Goal: Communication & Community: Ask a question

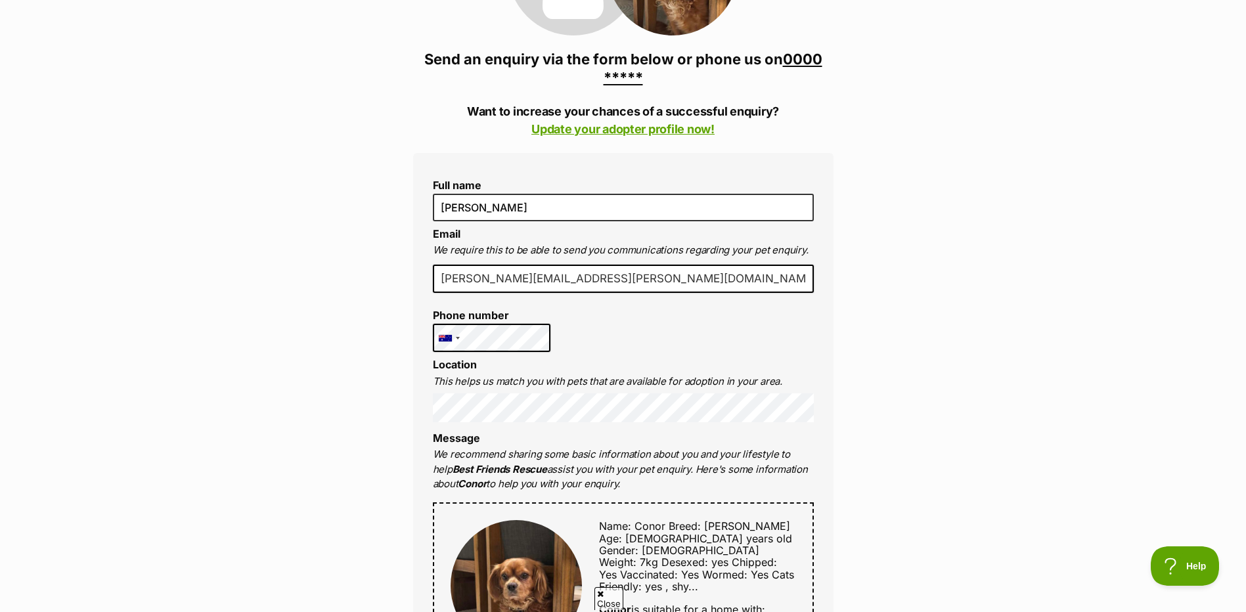
click at [710, 322] on div "Full name John Email We require this to be able to send you communications rega…" at bounding box center [623, 599] width 420 height 892
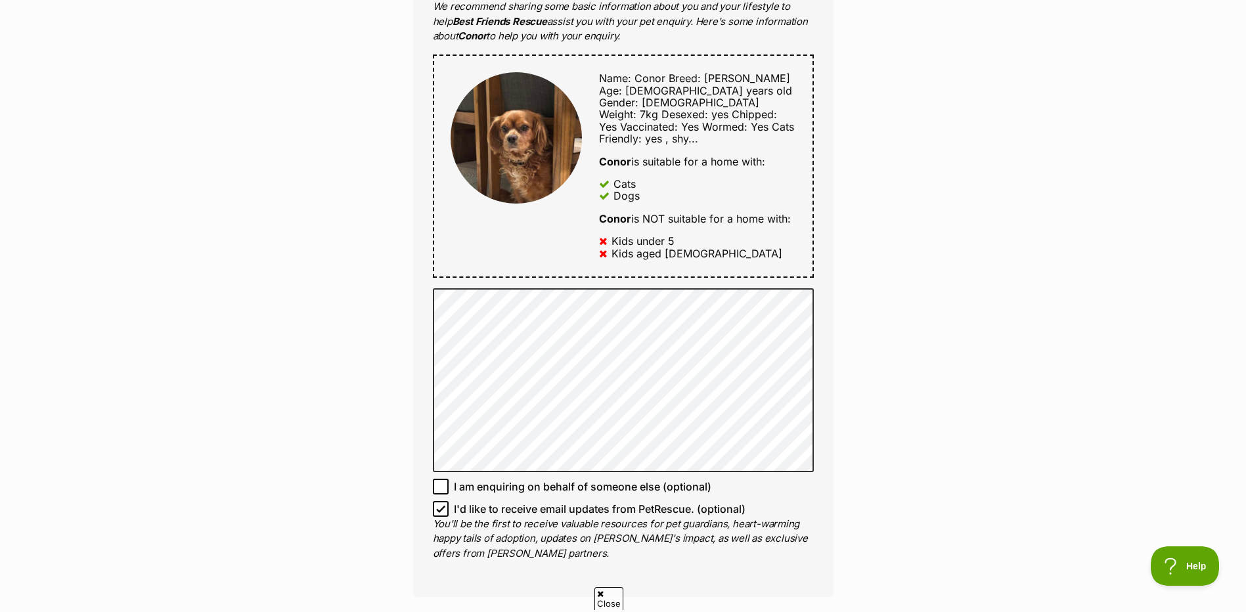
scroll to position [788, 0]
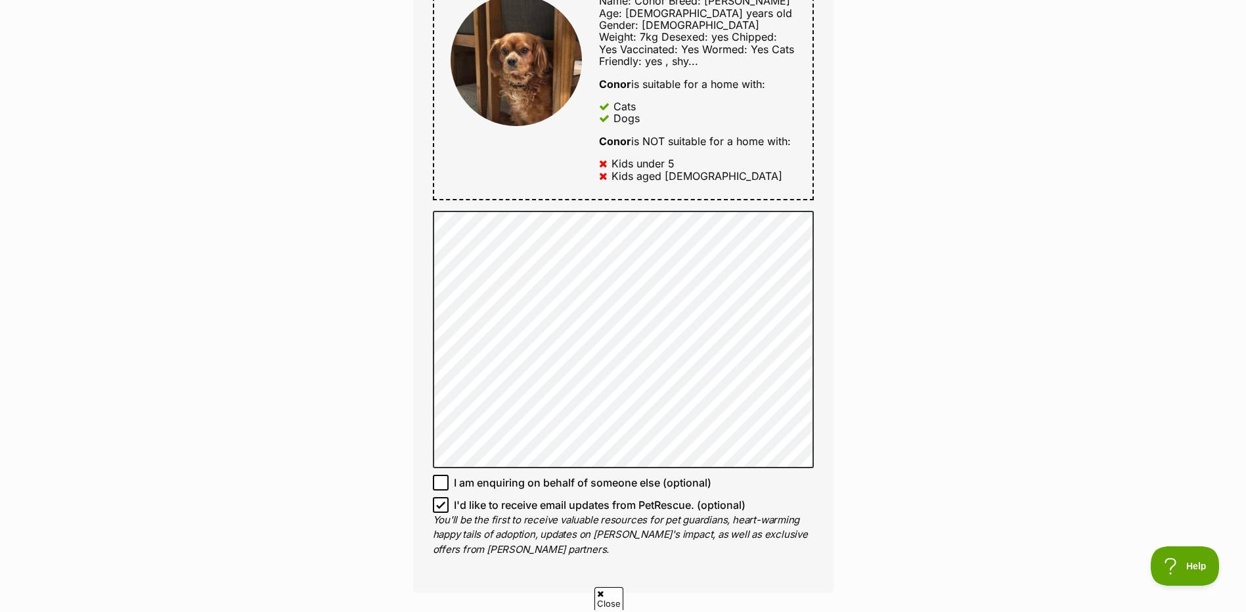
click at [868, 388] on div "Enquire about Conor 0000 000 000 Send an enquiry via the form below or phone us…" at bounding box center [623, 208] width 1246 height 1754
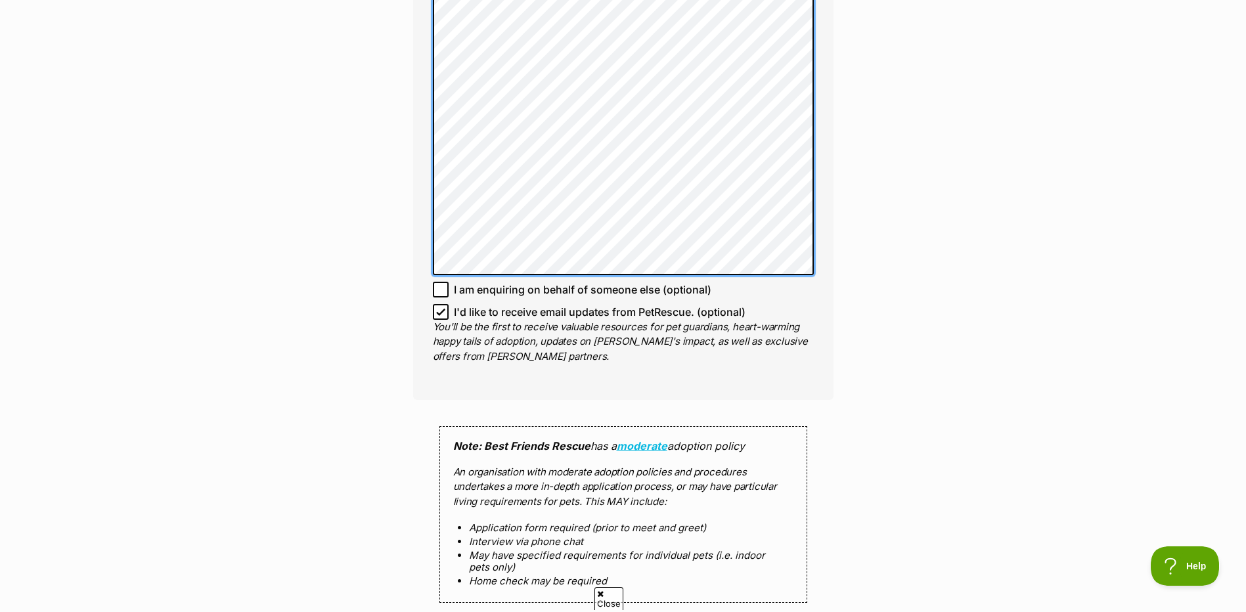
scroll to position [1248, 0]
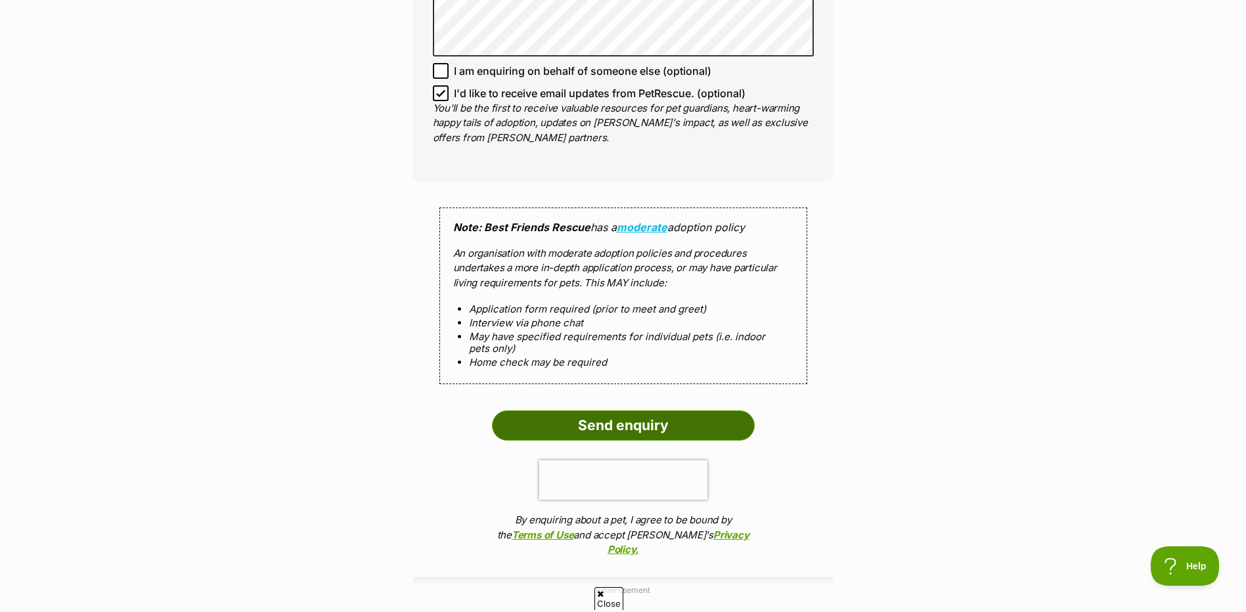
click at [636, 411] on input "Send enquiry" at bounding box center [623, 426] width 263 height 30
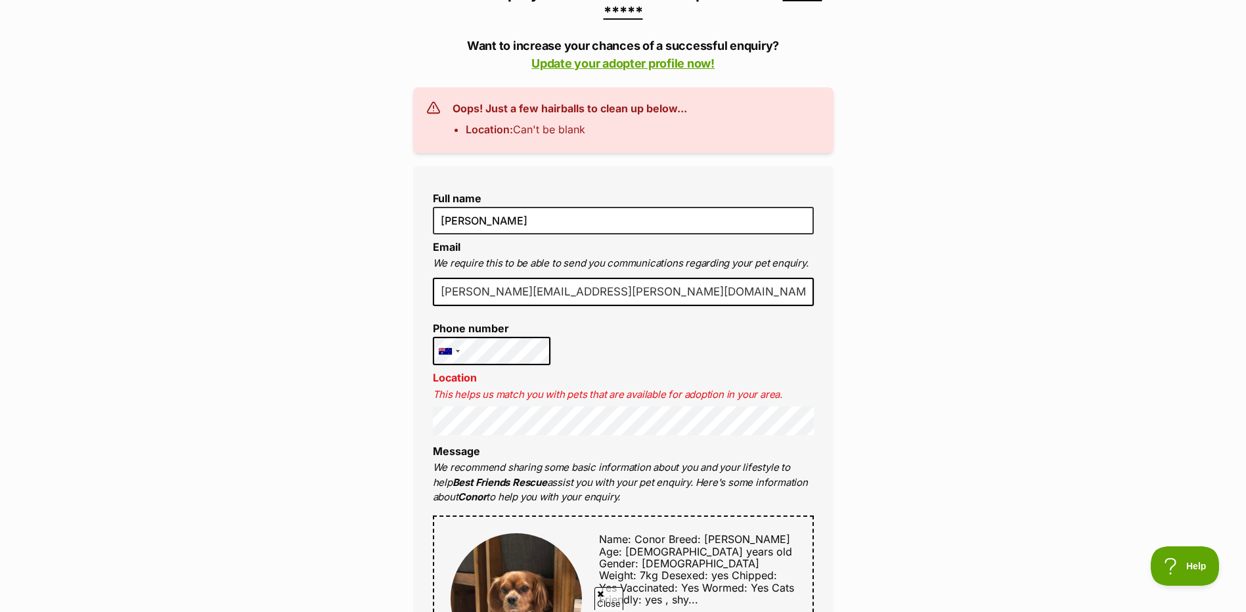
scroll to position [460, 0]
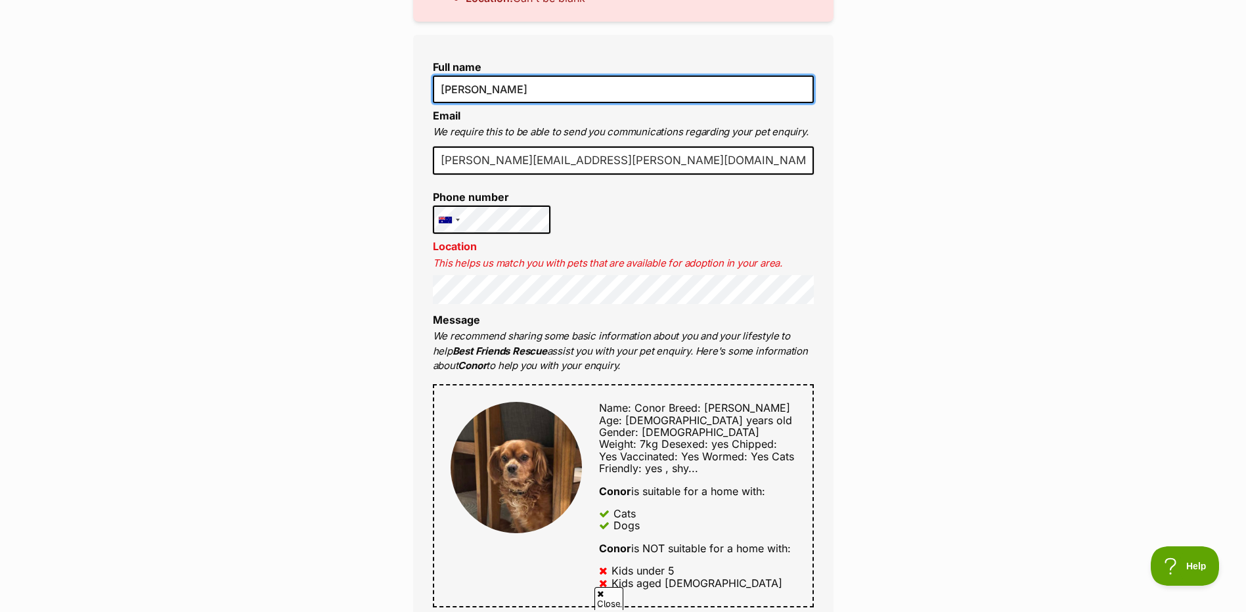
click at [488, 91] on input "[PERSON_NAME]" at bounding box center [623, 90] width 381 height 28
type input "John Moodie"
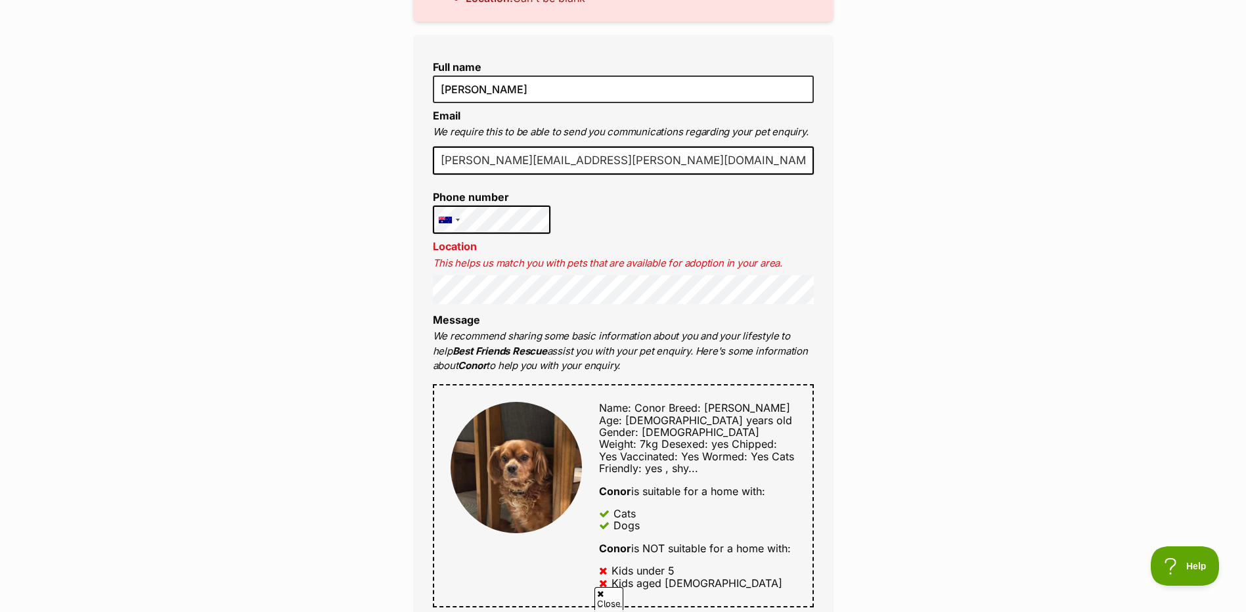
click at [901, 348] on div "Enquire about Conor 0000 000 000 Send an enquiry via the form below or phone us…" at bounding box center [623, 600] width 1246 height 1881
click at [971, 463] on div "Enquire about Conor 0000 000 000 Send an enquiry via the form below or phone us…" at bounding box center [623, 600] width 1246 height 1881
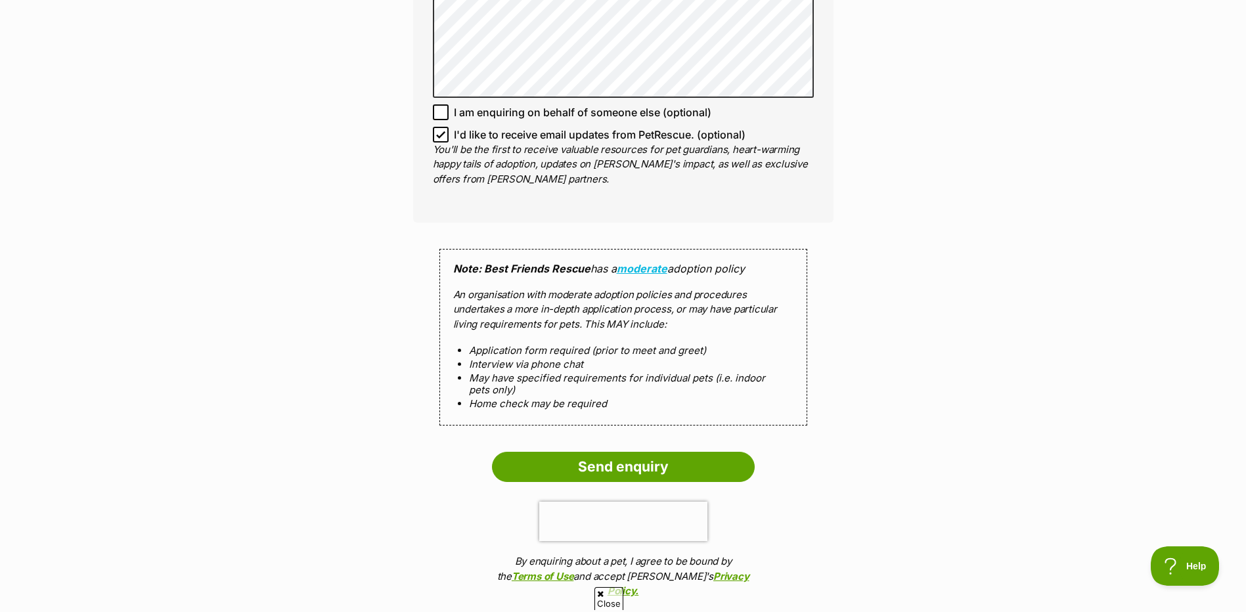
scroll to position [1314, 0]
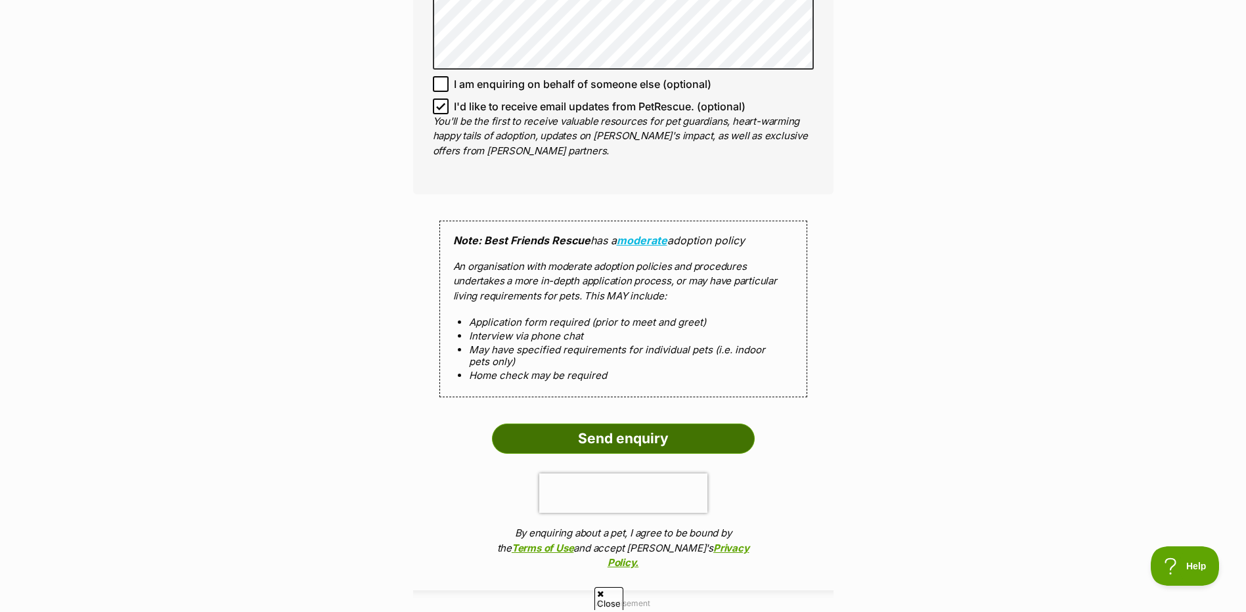
click at [635, 428] on input "Send enquiry" at bounding box center [623, 439] width 263 height 30
